Goal: Find specific page/section: Find specific page/section

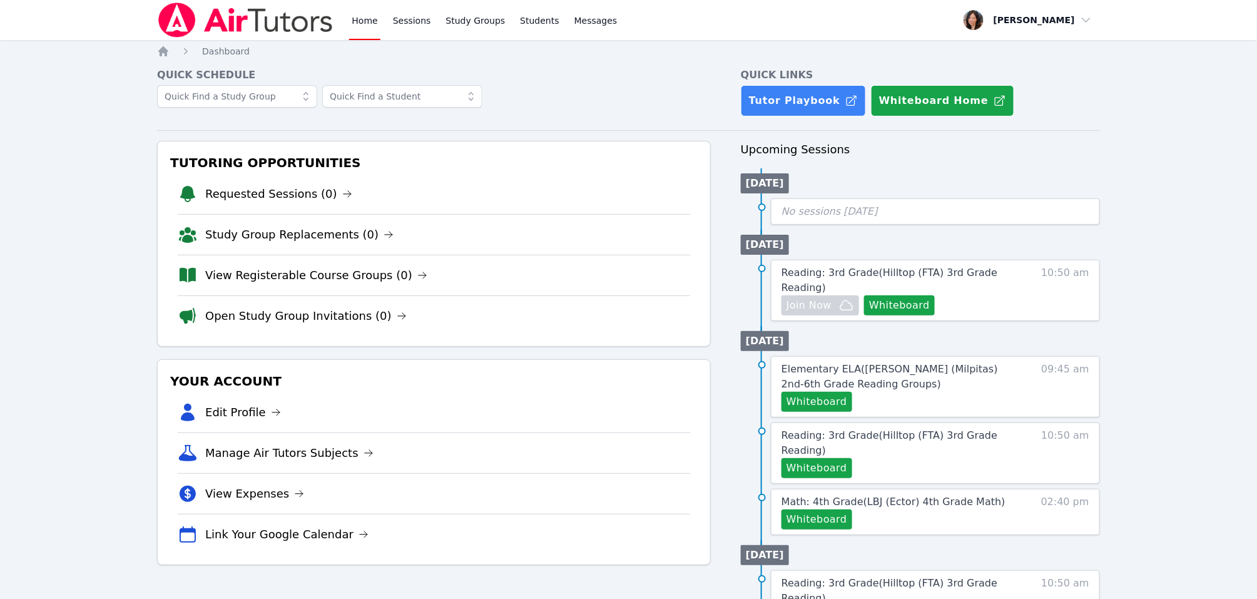
click at [367, 25] on link "Home" at bounding box center [364, 20] width 31 height 40
click at [367, 19] on link "Home" at bounding box center [364, 20] width 31 height 40
click at [409, 19] on link "Sessions" at bounding box center [411, 20] width 43 height 40
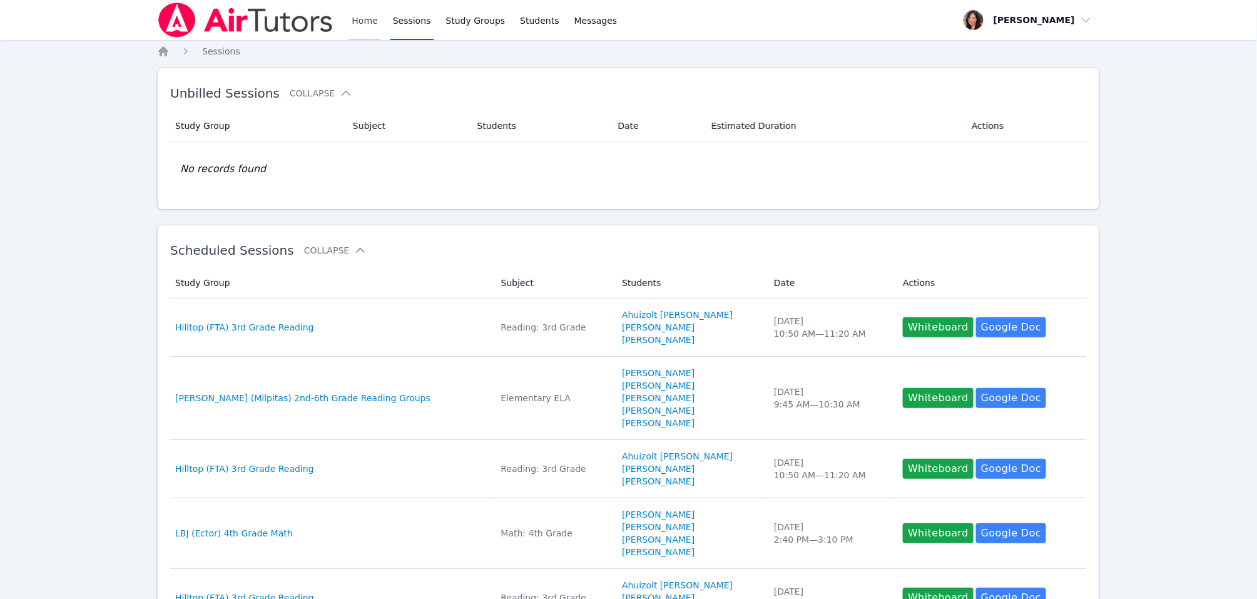
click at [360, 19] on link "Home" at bounding box center [364, 20] width 31 height 40
